Goal: Check status: Check status

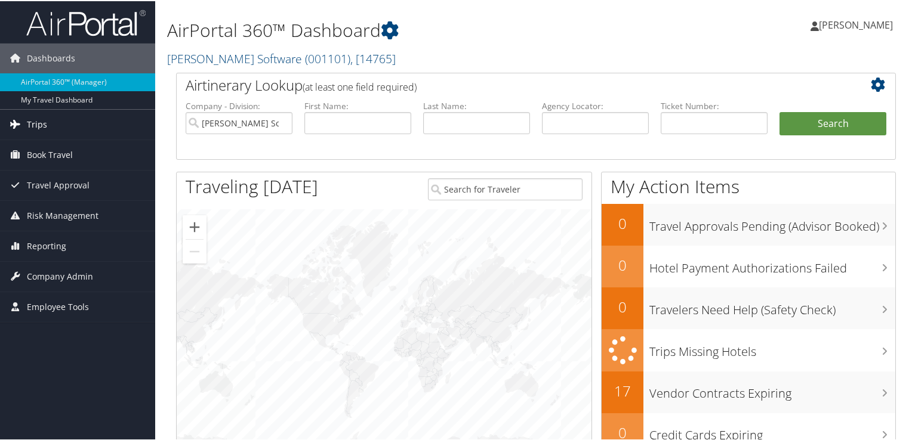
click at [41, 125] on span "Trips" at bounding box center [37, 124] width 20 height 30
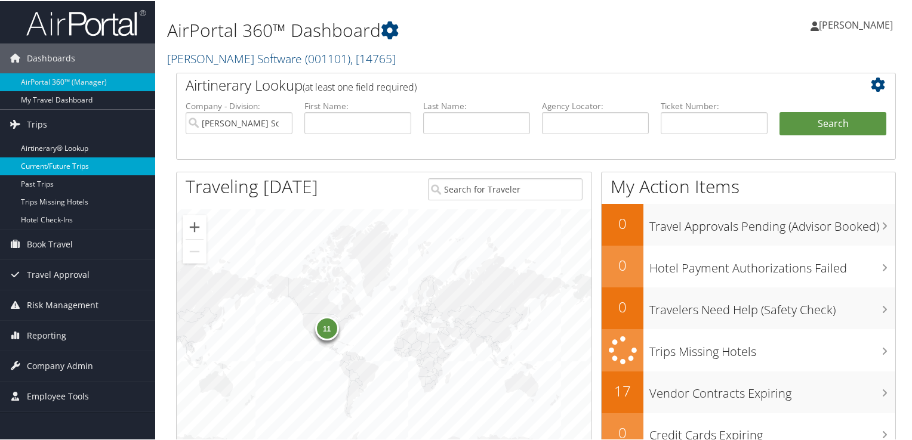
click at [30, 167] on link "Current/Future Trips" at bounding box center [77, 165] width 155 height 18
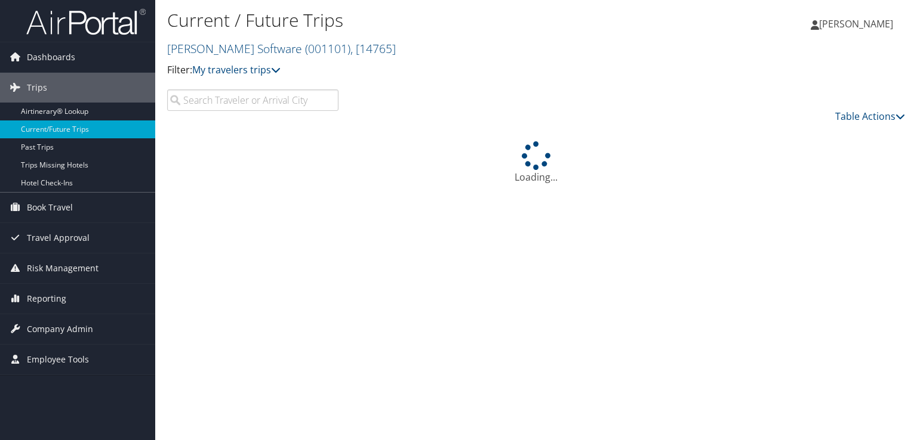
click at [255, 97] on input "search" at bounding box center [252, 100] width 171 height 21
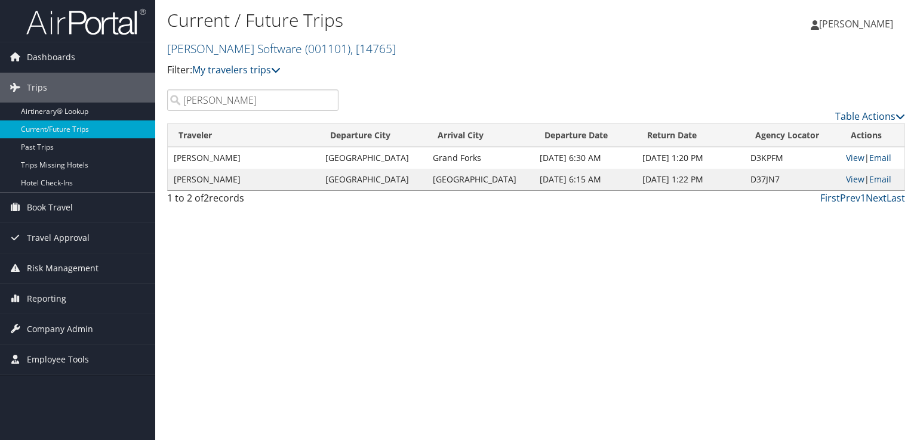
type input "gargala"
click at [847, 178] on link "View" at bounding box center [855, 179] width 18 height 11
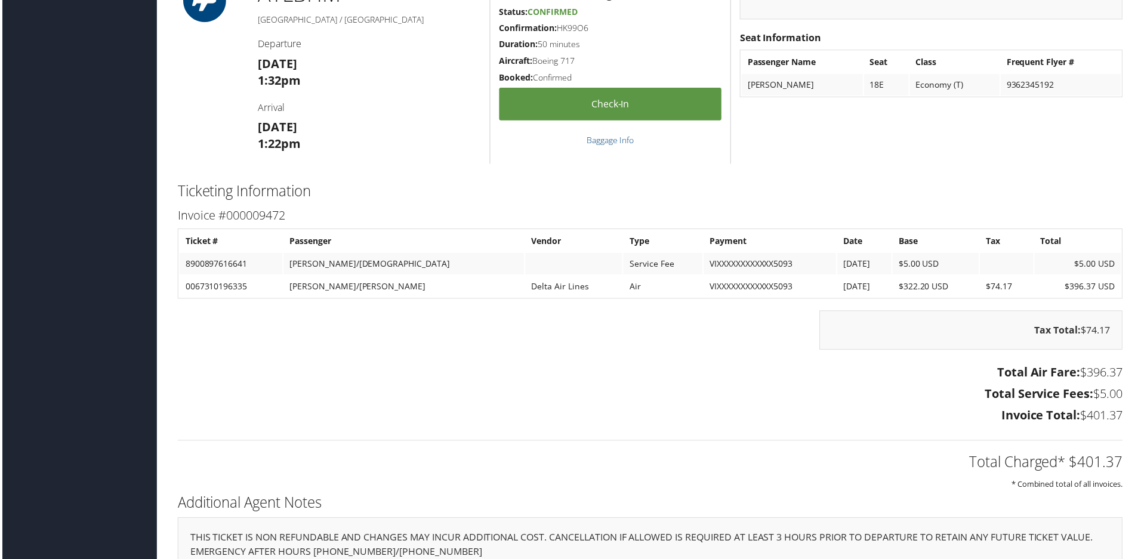
scroll to position [1390, 0]
